Goal: Information Seeking & Learning: Learn about a topic

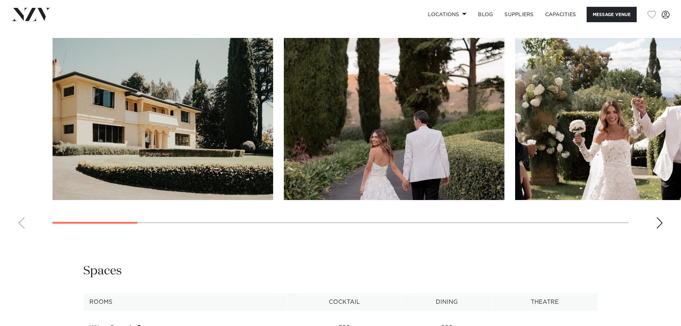
scroll to position [715, 0]
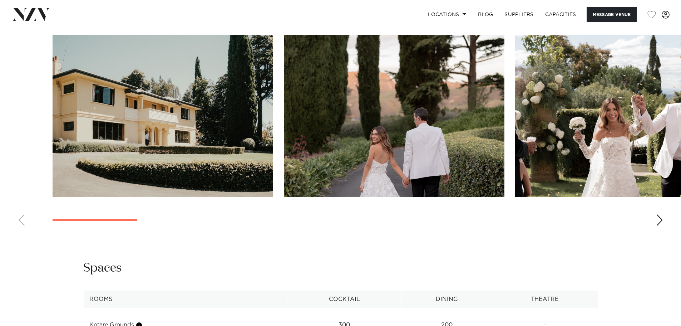
click at [663, 219] on div "Next slide" at bounding box center [659, 219] width 7 height 11
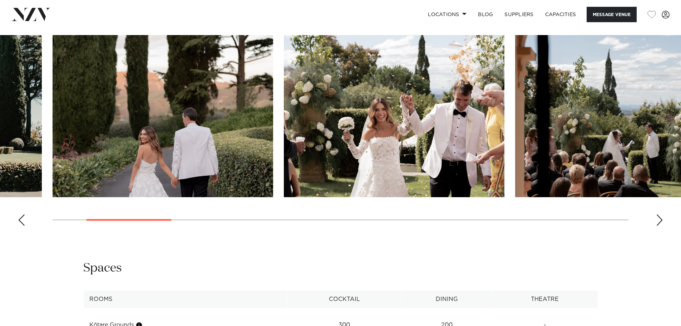
click at [663, 219] on div "Next slide" at bounding box center [659, 219] width 7 height 11
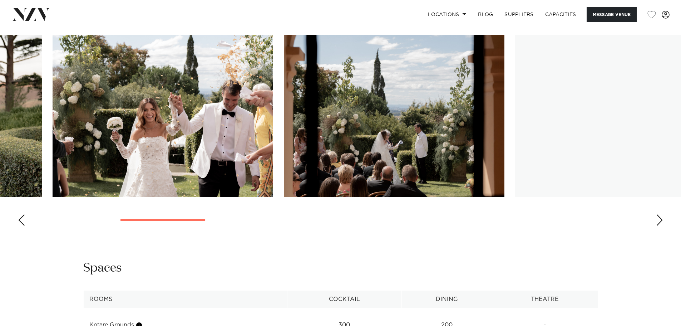
click at [663, 219] on div "Next slide" at bounding box center [659, 219] width 7 height 11
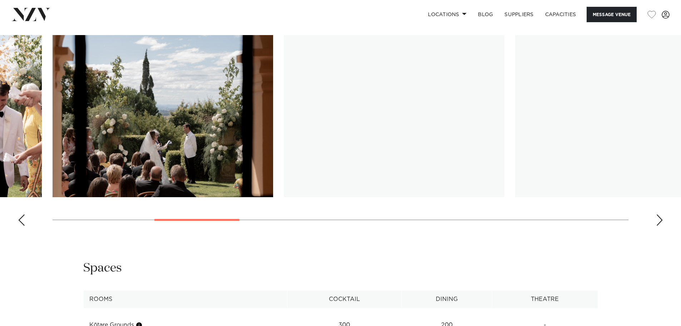
click at [663, 219] on div "Next slide" at bounding box center [659, 219] width 7 height 11
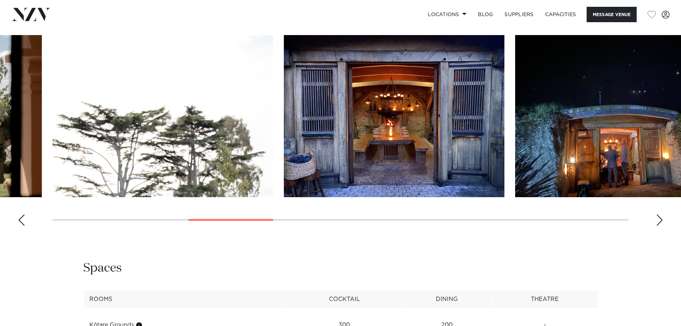
click at [660, 222] on div "Next slide" at bounding box center [659, 219] width 7 height 11
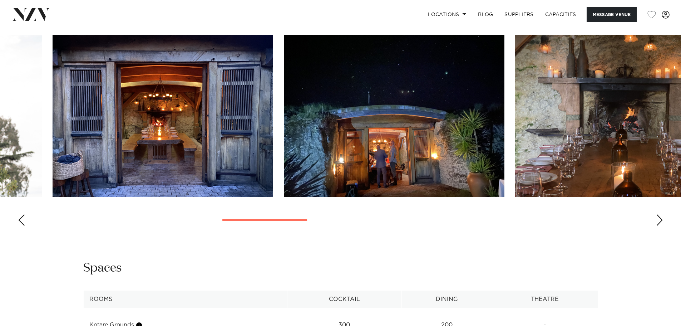
click at [660, 222] on div "Next slide" at bounding box center [659, 219] width 7 height 11
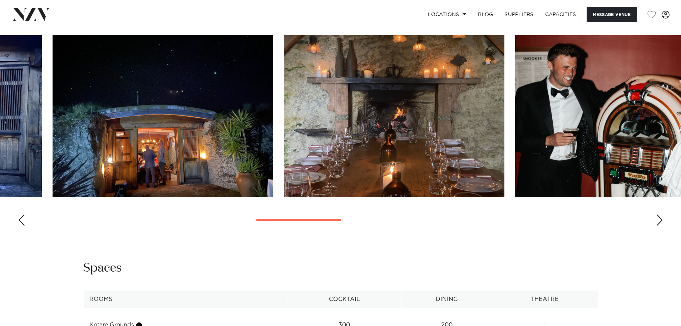
click at [662, 222] on div "Next slide" at bounding box center [659, 219] width 7 height 11
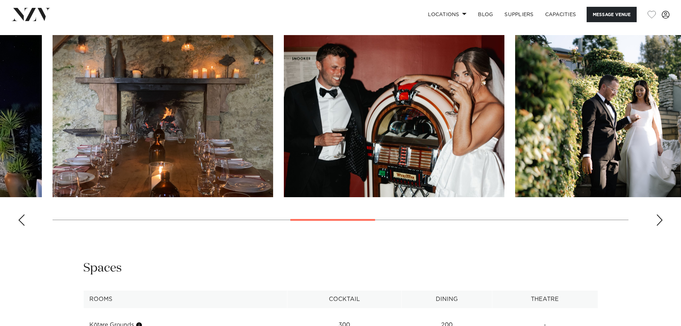
click at [661, 222] on div "Next slide" at bounding box center [659, 219] width 7 height 11
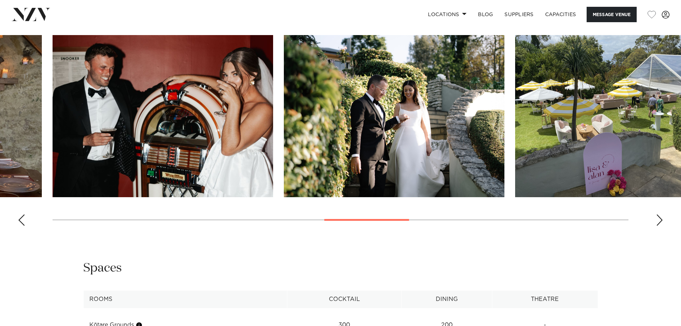
click at [658, 222] on div "Next slide" at bounding box center [659, 219] width 7 height 11
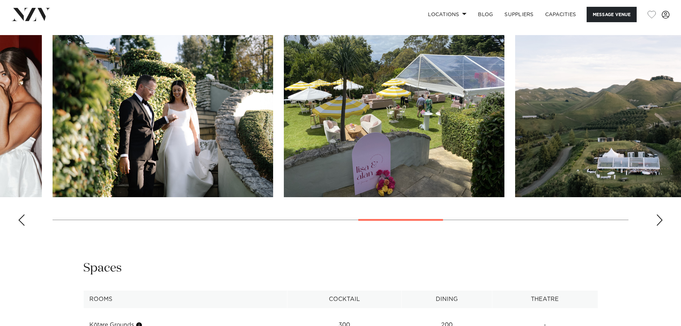
click at [658, 222] on div "Next slide" at bounding box center [659, 219] width 7 height 11
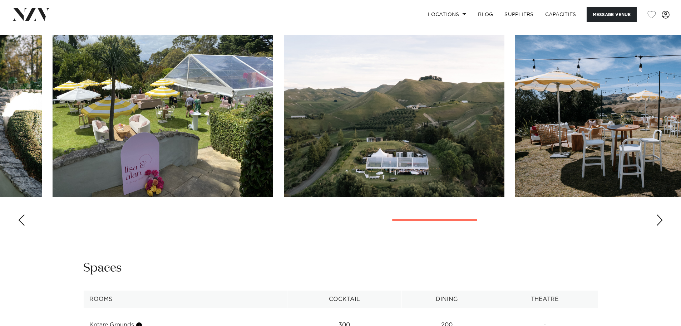
click at [658, 222] on div "Next slide" at bounding box center [659, 219] width 7 height 11
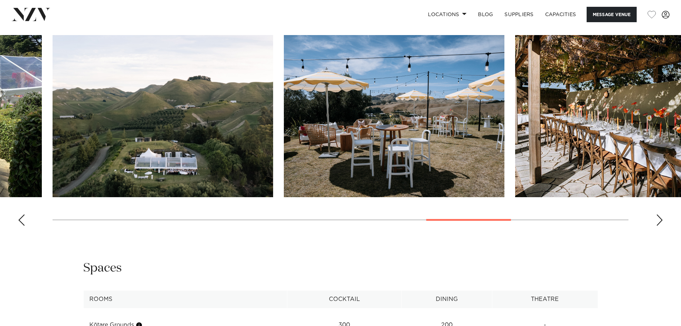
click at [658, 222] on div "Next slide" at bounding box center [659, 219] width 7 height 11
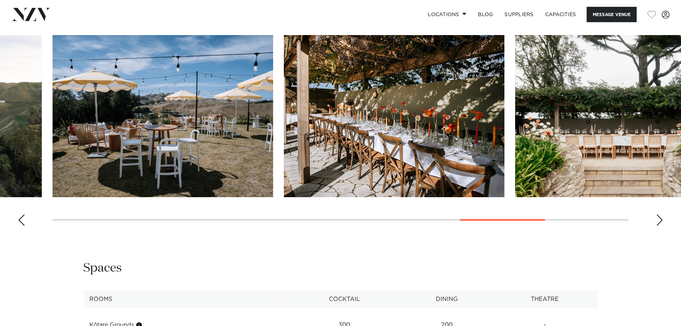
click at [656, 220] on div "Next slide" at bounding box center [659, 219] width 7 height 11
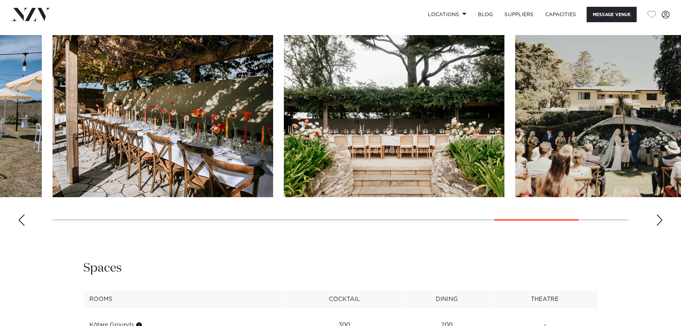
click at [656, 220] on div "Next slide" at bounding box center [659, 219] width 7 height 11
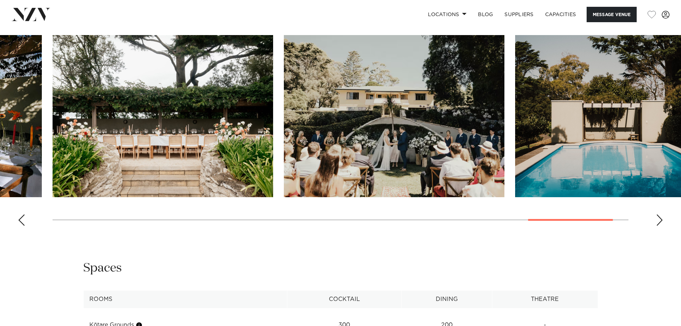
click at [654, 220] on swiper-container at bounding box center [340, 133] width 681 height 196
click at [660, 219] on div "Next slide" at bounding box center [659, 219] width 7 height 11
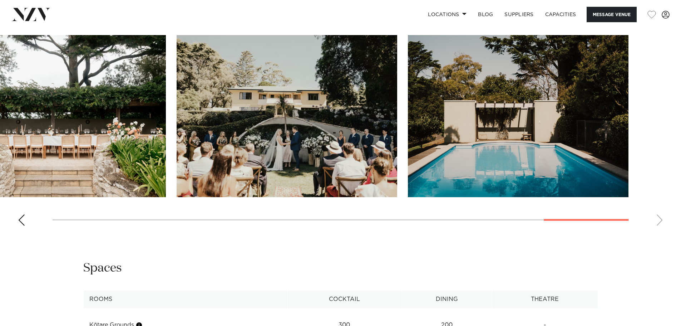
click at [660, 219] on swiper-container at bounding box center [340, 133] width 681 height 196
click at [658, 219] on swiper-container at bounding box center [340, 133] width 681 height 196
